Goal: Task Accomplishment & Management: Complete application form

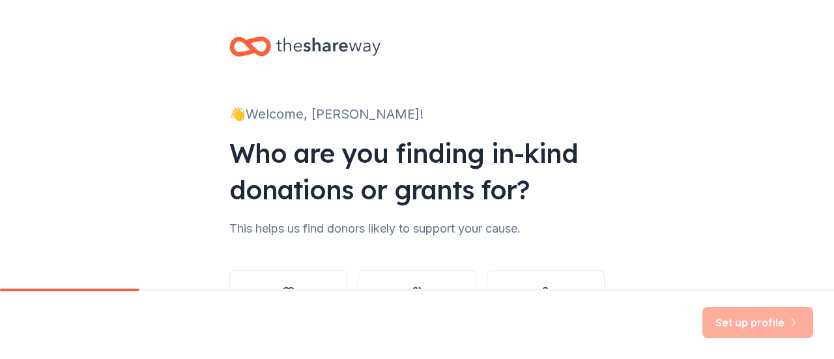
click at [647, 212] on div "👋 Welcome, [PERSON_NAME]! Who are you finding in-kind donations or grants for? …" at bounding box center [417, 197] width 834 height 395
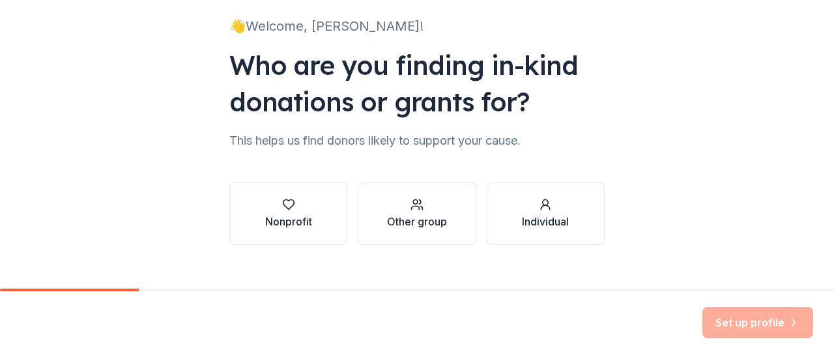
scroll to position [107, 0]
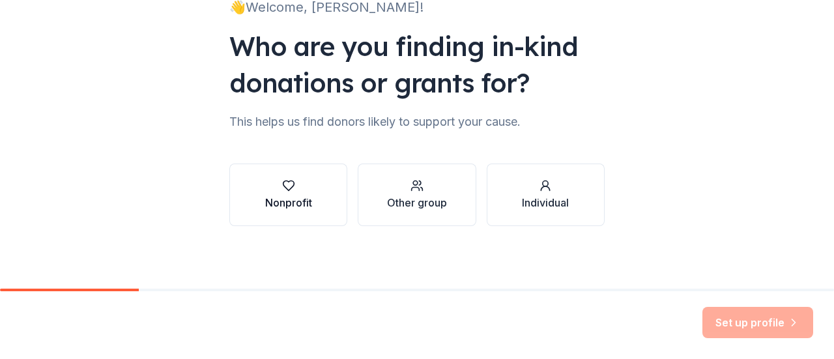
click at [293, 200] on div "Nonprofit" at bounding box center [288, 203] width 47 height 16
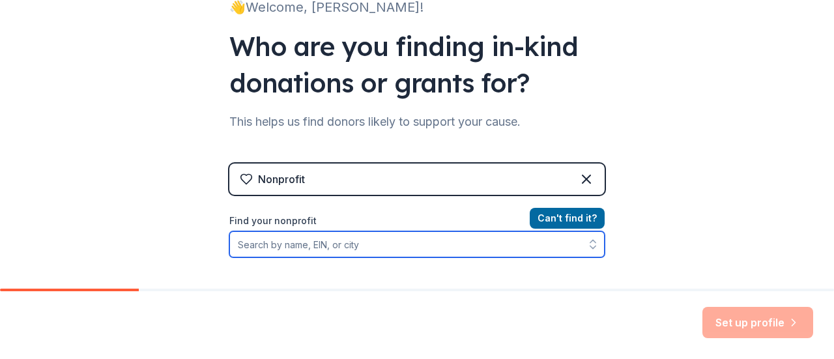
click at [381, 249] on input "Find your nonprofit" at bounding box center [416, 244] width 375 height 26
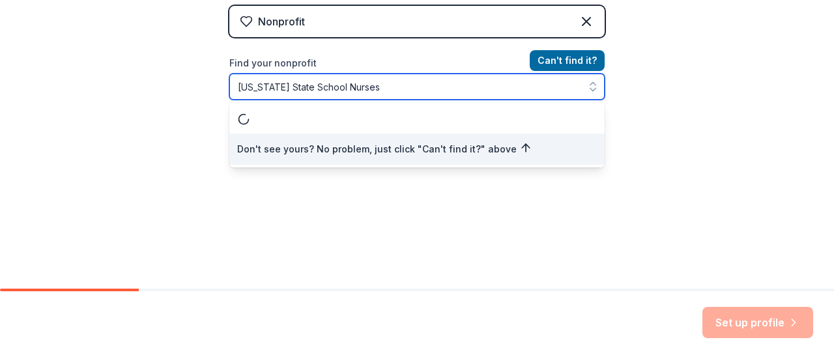
scroll to position [268, 0]
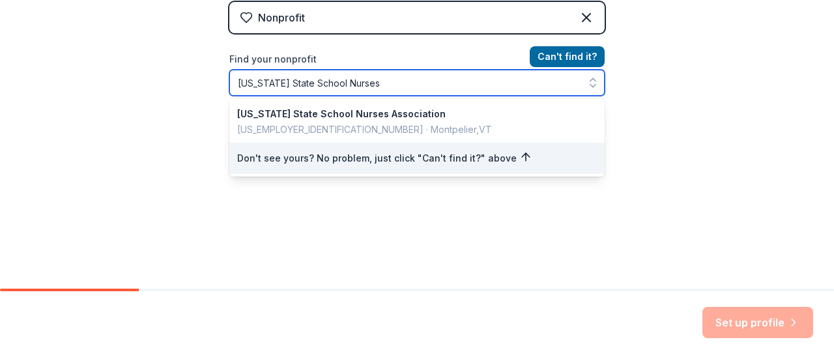
type input "[US_STATE] State School Nurses"
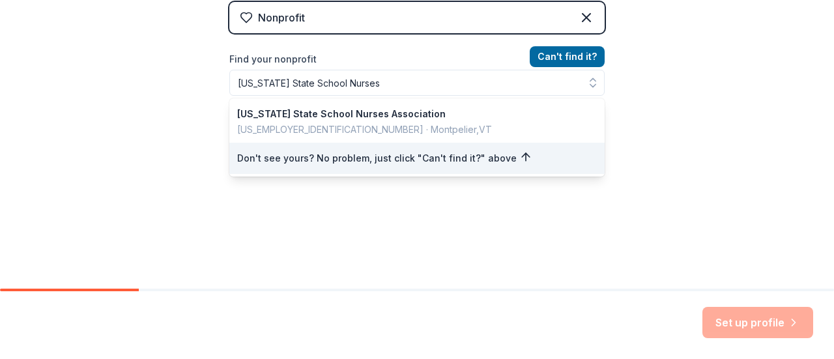
click at [705, 197] on div "👋 Welcome, [PERSON_NAME]! Who are you finding in-kind donations or grants for? …" at bounding box center [417, 10] width 834 height 557
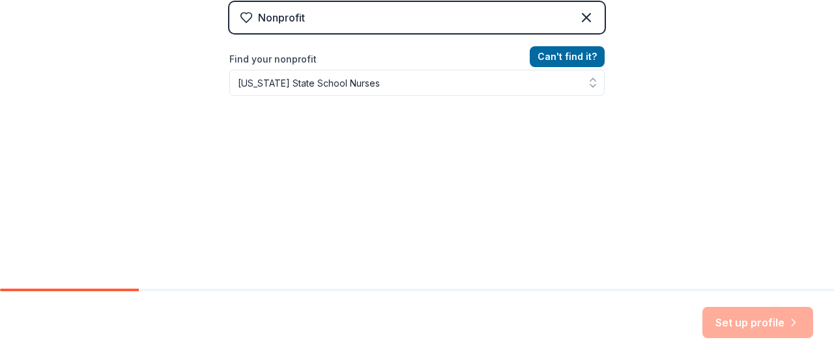
click at [764, 330] on div "Set up profile" at bounding box center [757, 322] width 111 height 31
click at [748, 335] on div "Set up profile" at bounding box center [757, 322] width 111 height 31
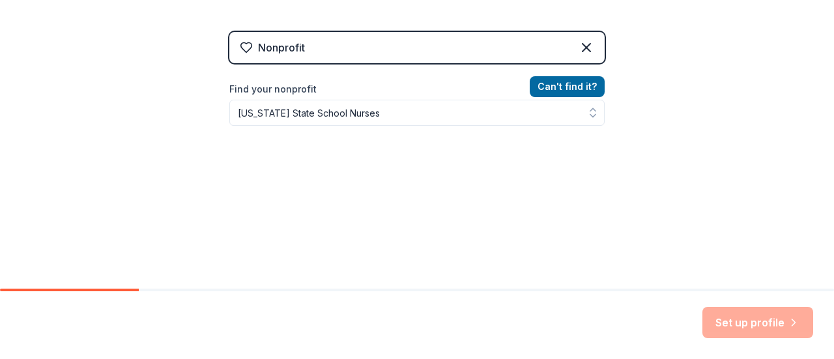
scroll to position [239, 0]
click at [761, 332] on div "Set up profile" at bounding box center [757, 322] width 111 height 31
click at [789, 328] on div "Set up profile" at bounding box center [757, 322] width 111 height 31
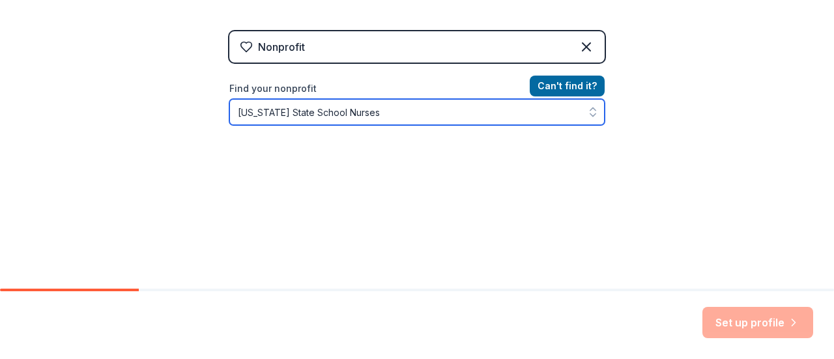
click at [406, 113] on input "[US_STATE] State School Nurses" at bounding box center [416, 112] width 375 height 26
click at [402, 112] on input "[US_STATE] State School Nurses" at bounding box center [416, 112] width 375 height 26
click at [442, 112] on input "[US_STATE] State School Nurses" at bounding box center [416, 112] width 375 height 26
click at [427, 111] on input "[US_STATE] State School Nurses" at bounding box center [416, 112] width 375 height 26
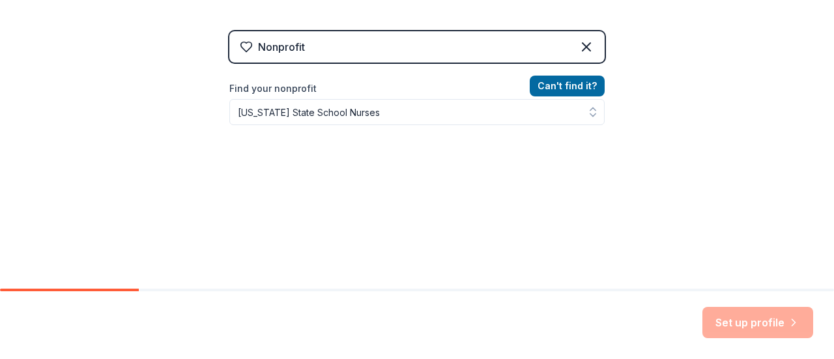
click at [340, 46] on div "Nonprofit" at bounding box center [416, 46] width 375 height 31
click at [582, 52] on icon at bounding box center [586, 47] width 16 height 16
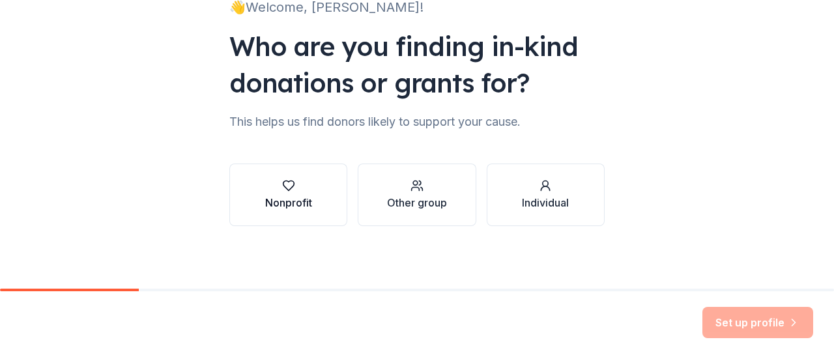
click at [269, 199] on div "Nonprofit" at bounding box center [288, 203] width 47 height 16
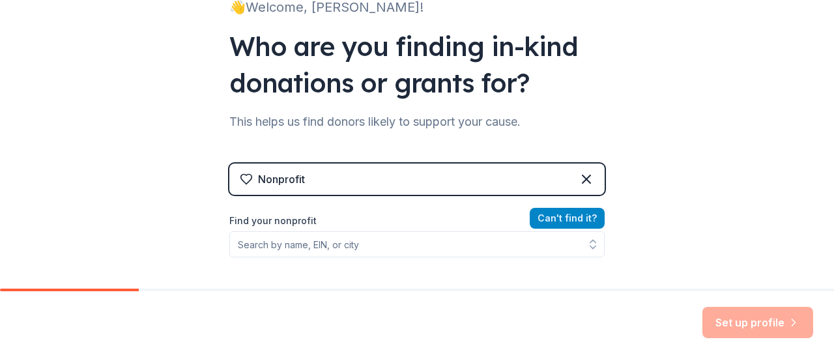
click at [561, 223] on button "Can ' t find it?" at bounding box center [566, 218] width 75 height 21
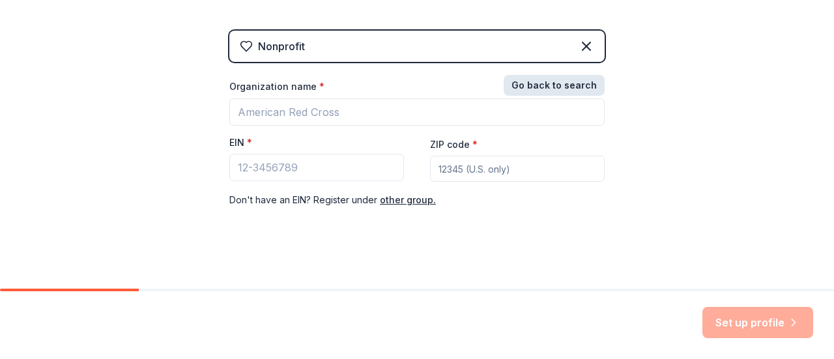
scroll to position [246, 0]
